Goal: Transaction & Acquisition: Purchase product/service

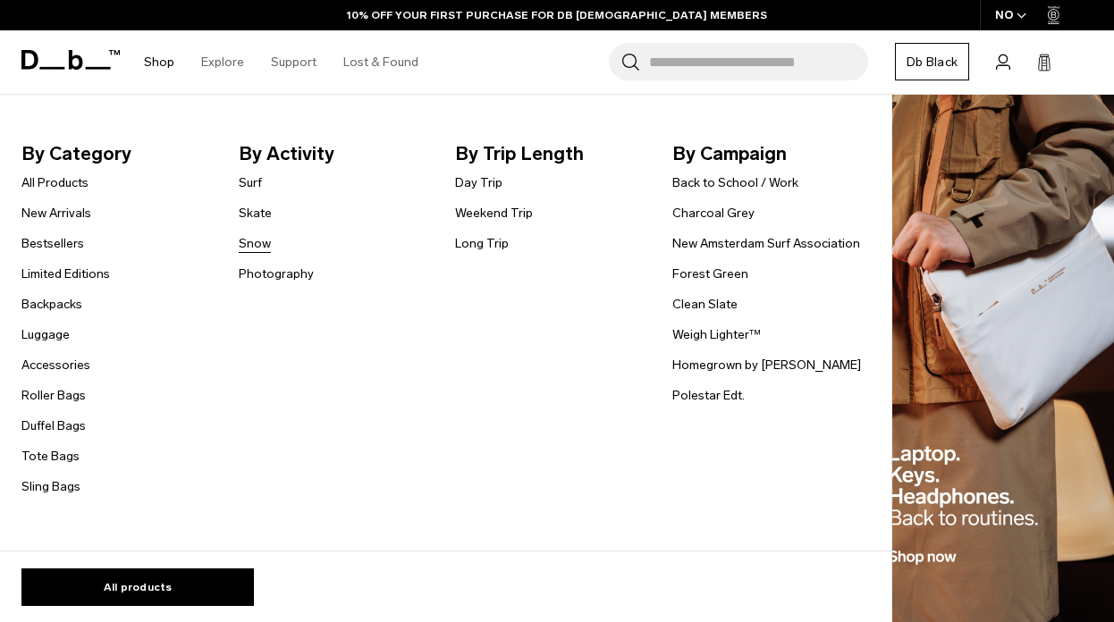
click at [261, 243] on link "Snow" at bounding box center [255, 243] width 32 height 19
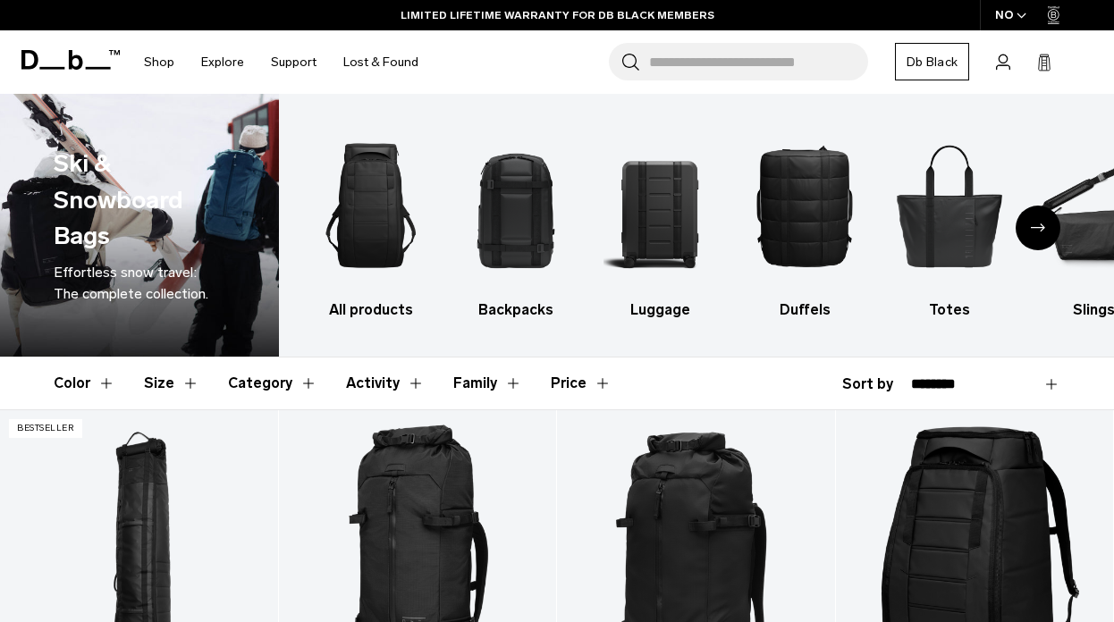
click at [1011, 22] on div "NO" at bounding box center [1011, 15] width 63 height 30
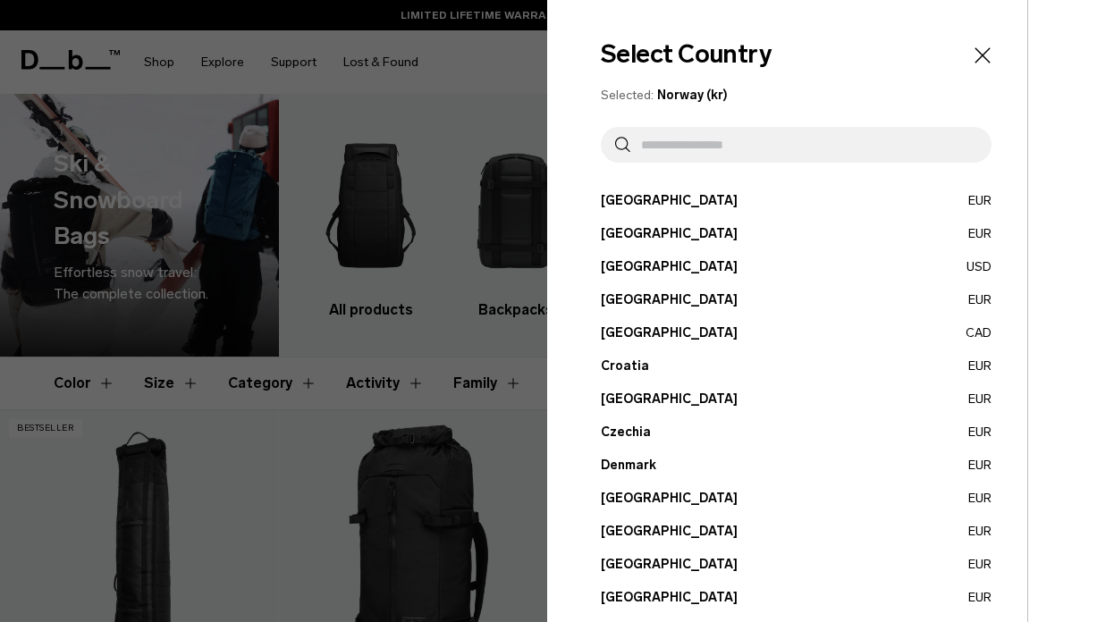
click at [699, 150] on input "text" at bounding box center [803, 145] width 347 height 36
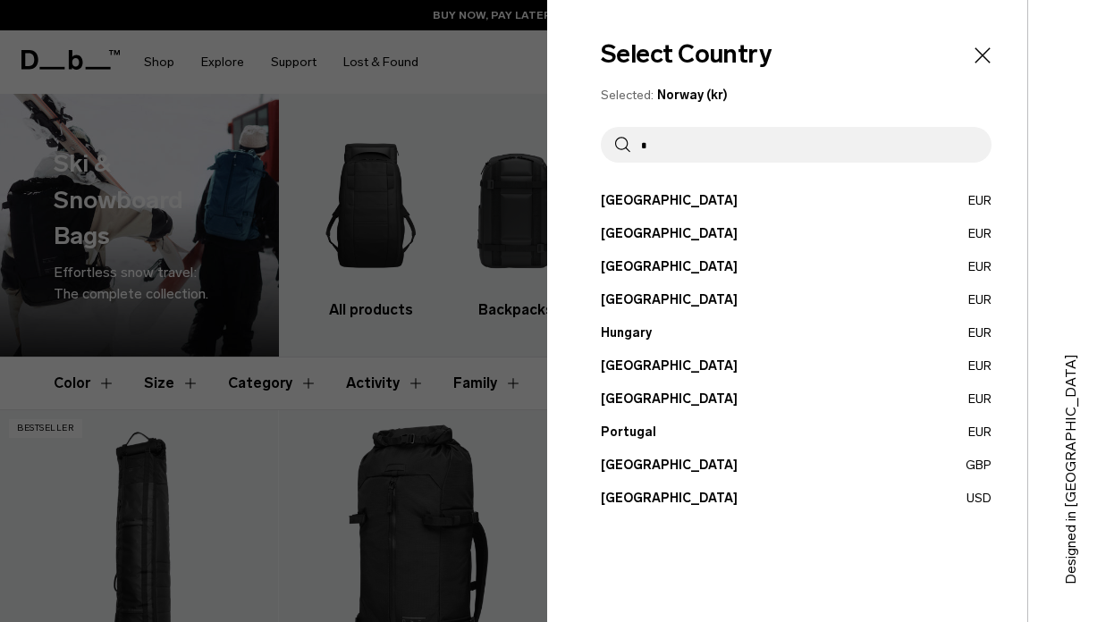
type input "*"
click at [669, 501] on button "United States USD" at bounding box center [796, 498] width 391 height 19
click at [972, 501] on button "United States USD" at bounding box center [796, 498] width 391 height 19
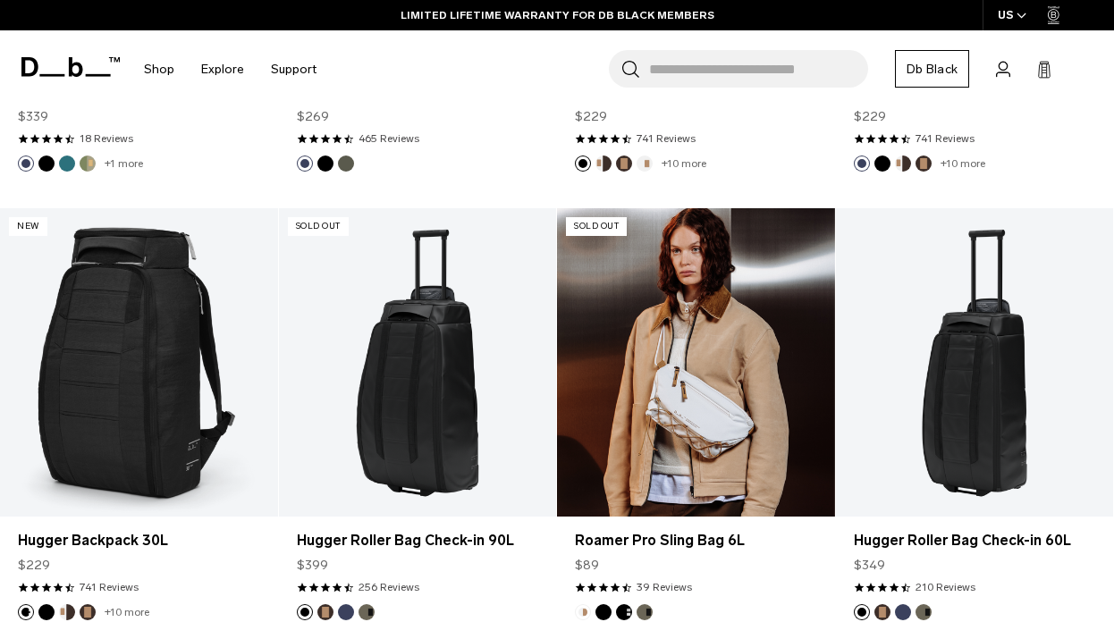
scroll to position [2209, 0]
